Goal: Transaction & Acquisition: Download file/media

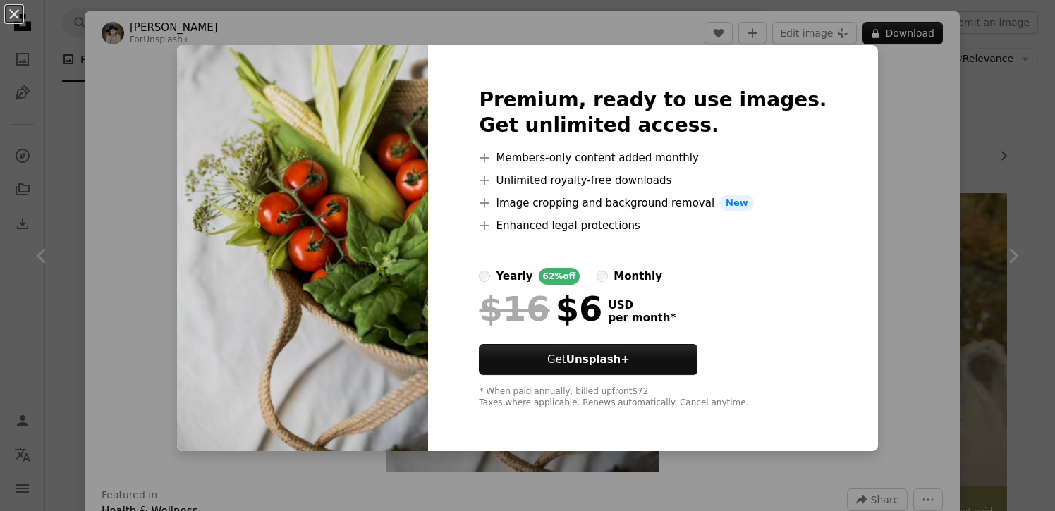
scroll to position [2107, 0]
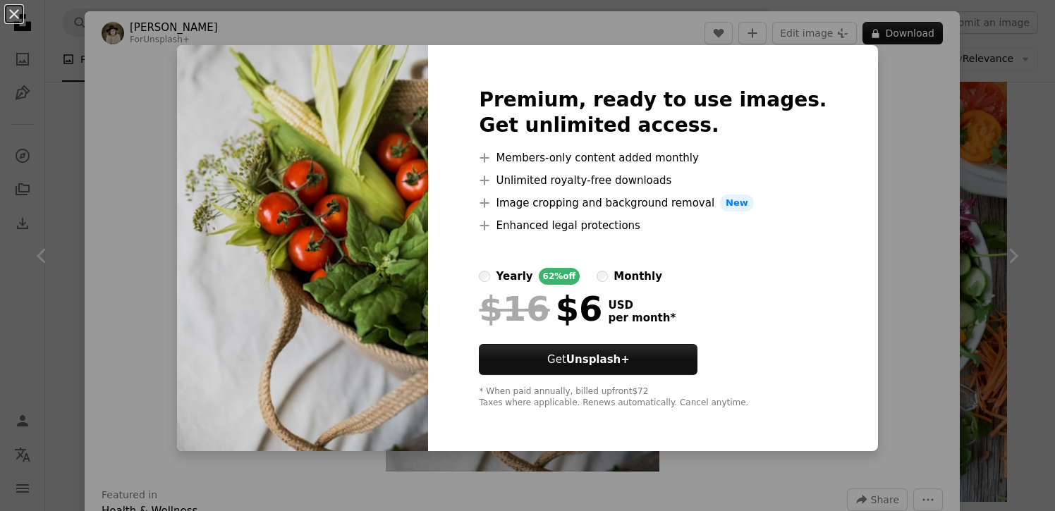
click at [938, 246] on div "An X shape Premium, ready to use images. Get unlimited access. A plus sign Memb…" at bounding box center [527, 255] width 1055 height 511
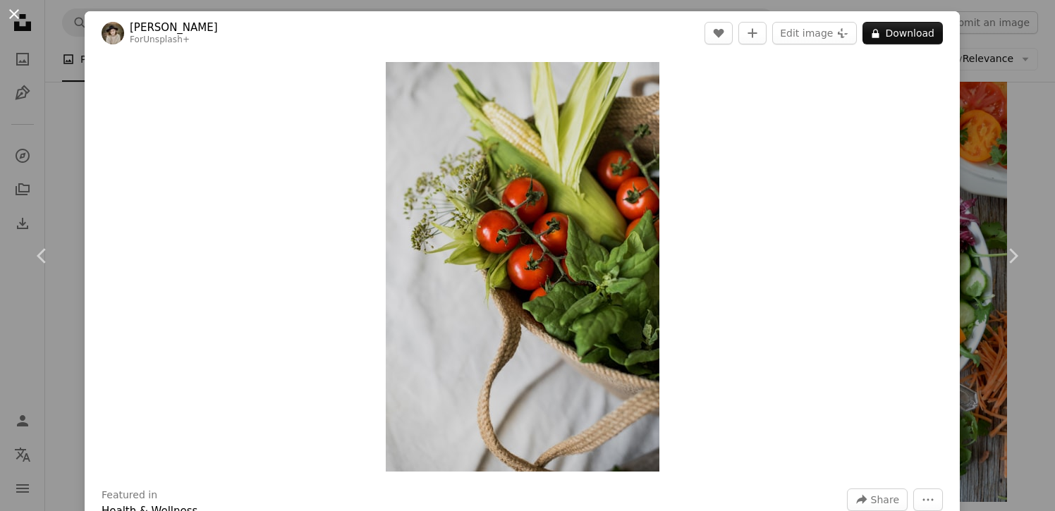
click at [16, 14] on button "An X shape" at bounding box center [14, 14] width 17 height 17
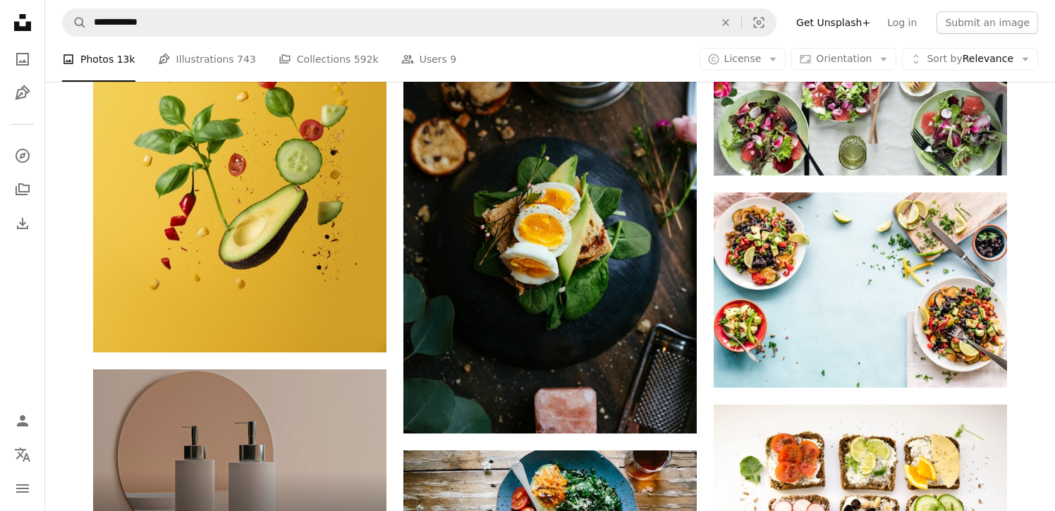
scroll to position [2648, 0]
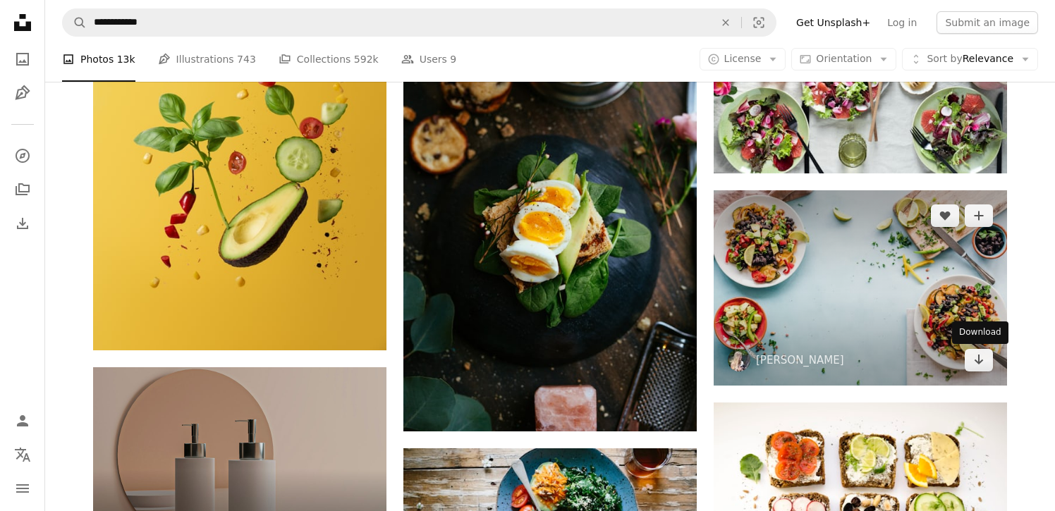
click at [966, 338] on div "Download" at bounding box center [980, 333] width 56 height 23
click at [971, 365] on link "Arrow pointing down" at bounding box center [979, 360] width 28 height 23
